Goal: Information Seeking & Learning: Learn about a topic

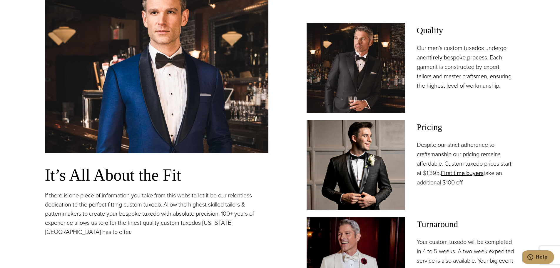
scroll to position [471, 0]
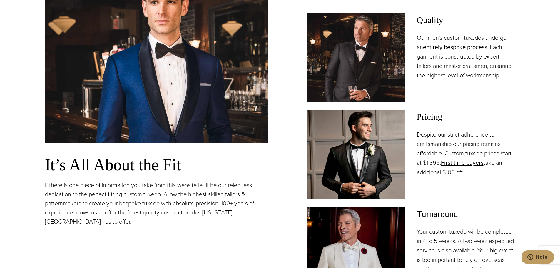
click at [463, 45] on link "entirely bespoke process" at bounding box center [455, 47] width 64 height 9
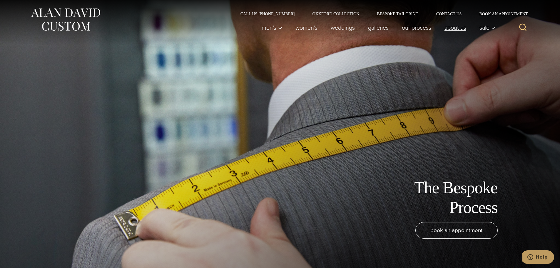
click at [453, 28] on link "About Us" at bounding box center [455, 28] width 35 height 12
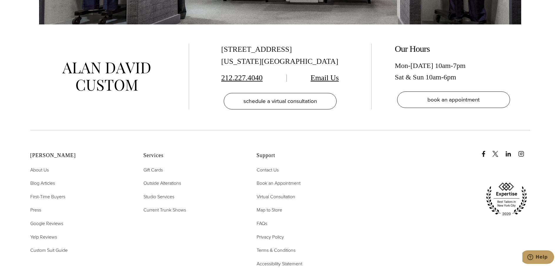
scroll to position [2500, 0]
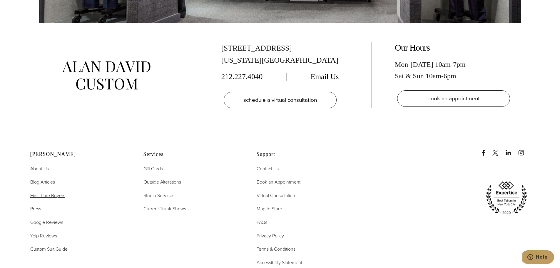
click at [50, 192] on span "First-Time Buyers" at bounding box center [47, 195] width 35 height 7
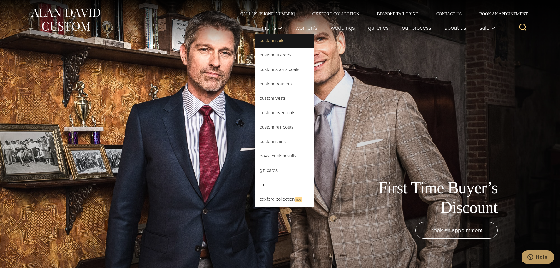
click at [272, 44] on link "Custom Suits" at bounding box center [284, 41] width 59 height 14
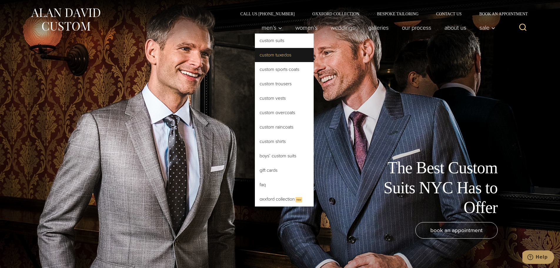
click at [272, 56] on link "Custom Tuxedos" at bounding box center [284, 55] width 59 height 14
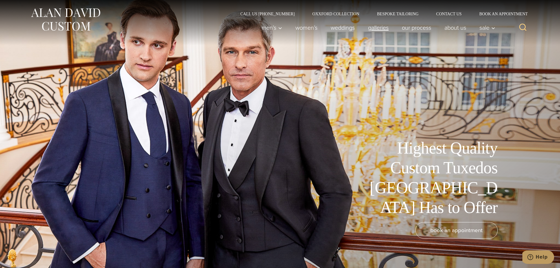
click at [377, 27] on link "Galleries" at bounding box center [378, 28] width 34 height 12
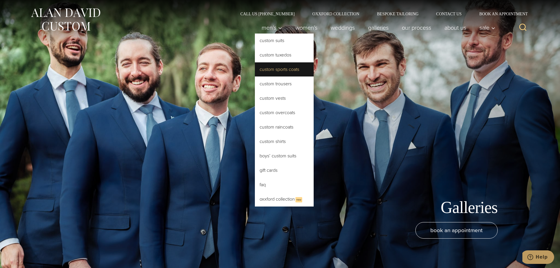
click at [283, 68] on link "Custom Sports Coats" at bounding box center [284, 69] width 59 height 14
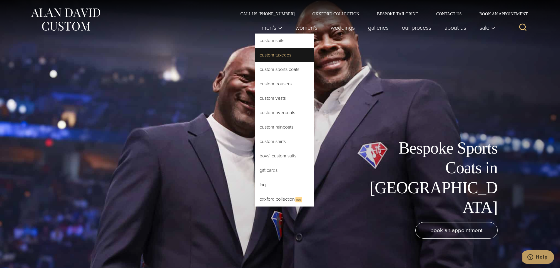
click at [279, 56] on link "Custom Tuxedos" at bounding box center [284, 55] width 59 height 14
